Goal: Subscribe to service/newsletter

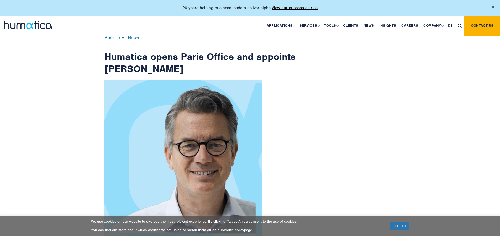
scroll to position [837, 0]
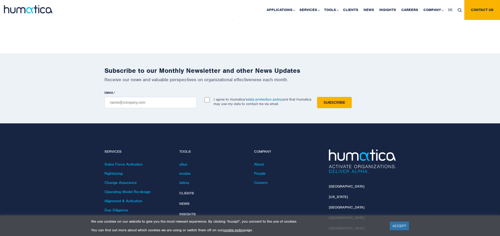
checkbox input "true"
type input "[EMAIL_ADDRESS][DOMAIN_NAME]"
click at [317, 97] on input "Subscribe" at bounding box center [334, 102] width 35 height 11
